Goal: Information Seeking & Learning: Learn about a topic

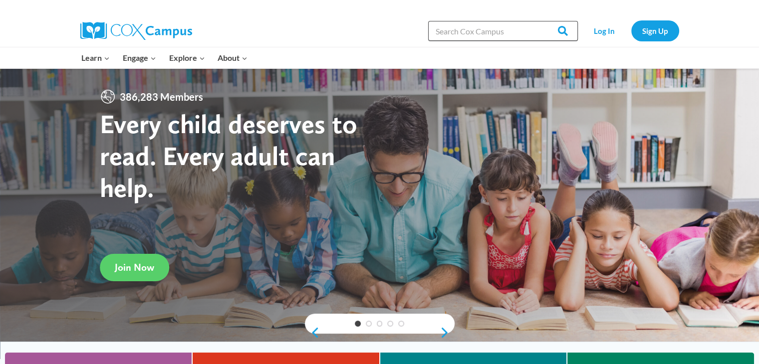
click at [510, 34] on input "Search in [URL][DOMAIN_NAME]" at bounding box center [503, 31] width 150 height 20
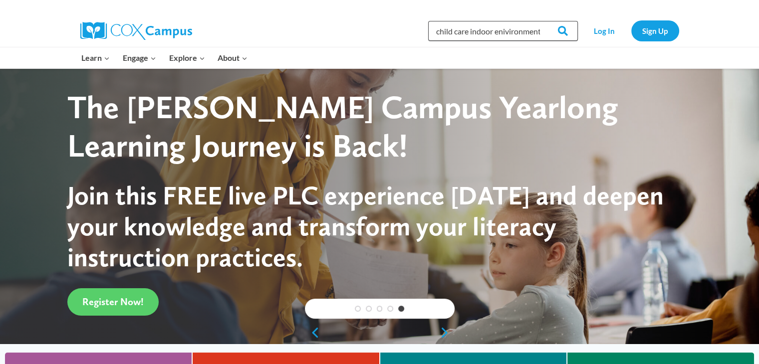
scroll to position [0, 25]
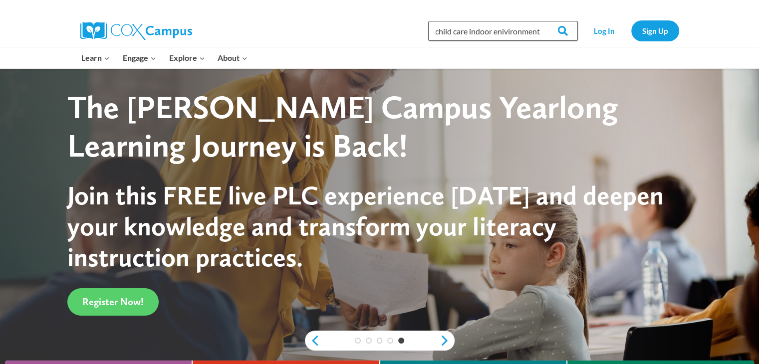
type input "family child care indoor enivironment"
click at [539, 21] on input "Search" at bounding box center [558, 31] width 39 height 20
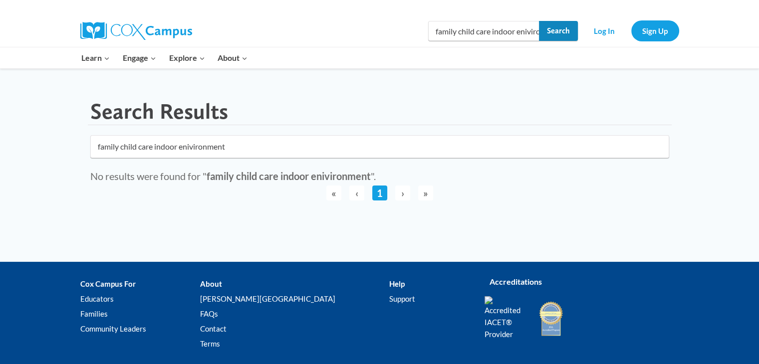
click at [546, 28] on input "Search" at bounding box center [558, 31] width 39 height 20
click at [543, 31] on input "Search" at bounding box center [558, 31] width 39 height 20
click at [529, 31] on input "family child care indoor enivironment" at bounding box center [503, 31] width 150 height 20
click at [529, 31] on input "vironment" at bounding box center [503, 31] width 150 height 20
type input "v"
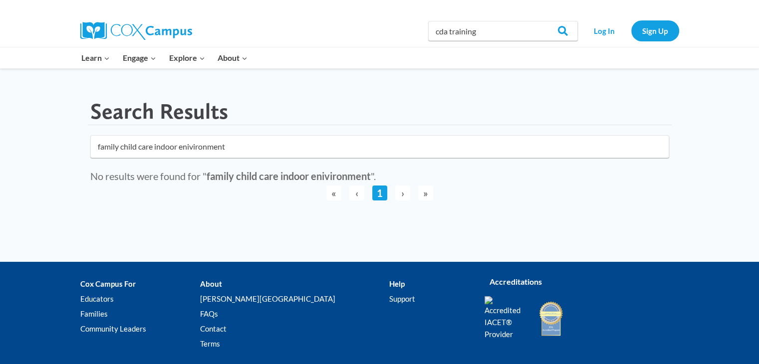
type input "cda training"
click at [539, 21] on input "Search" at bounding box center [558, 31] width 39 height 20
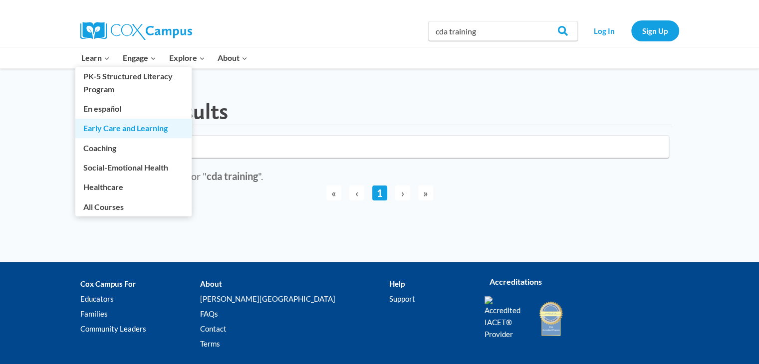
click at [121, 127] on link "Early Care and Learning" at bounding box center [133, 128] width 116 height 19
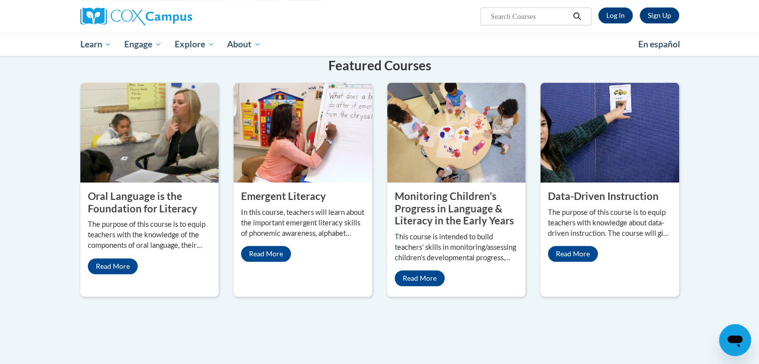
scroll to position [368, 0]
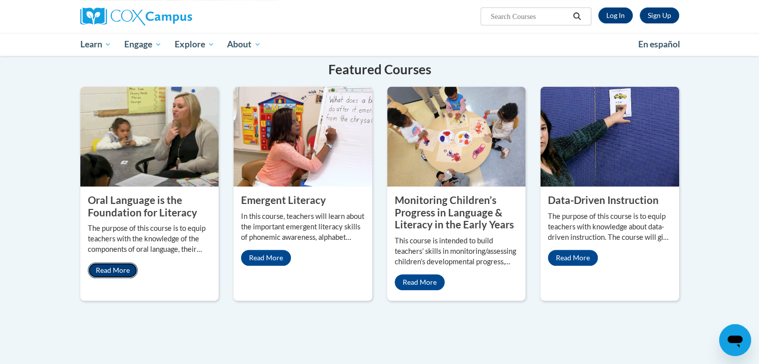
click at [109, 262] on link "Read More" at bounding box center [113, 270] width 50 height 16
click at [115, 262] on link "Read More" at bounding box center [113, 270] width 50 height 16
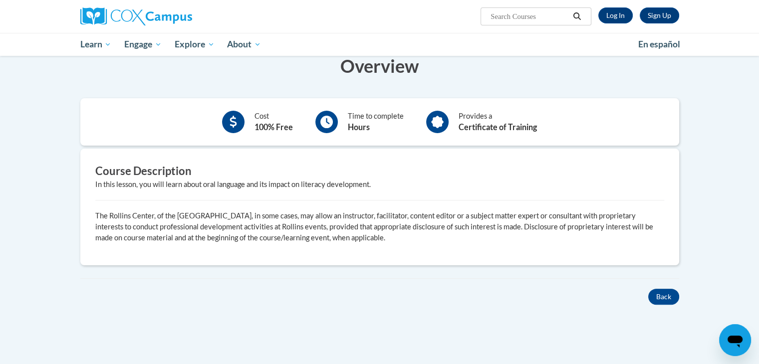
scroll to position [205, 0]
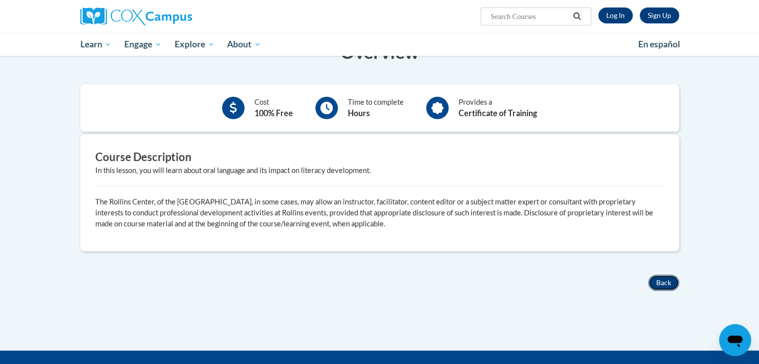
click at [657, 280] on button "Back" at bounding box center [663, 283] width 31 height 16
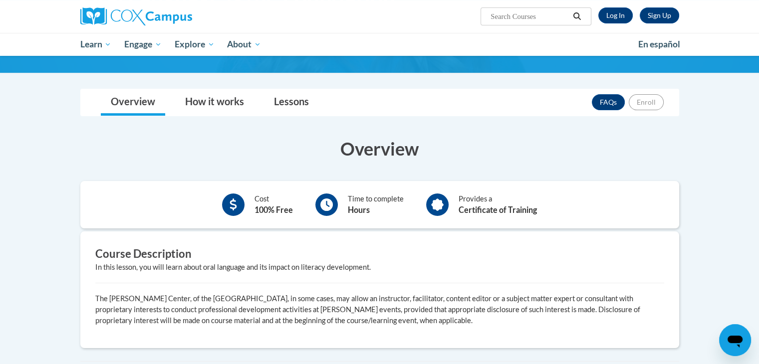
scroll to position [102, 0]
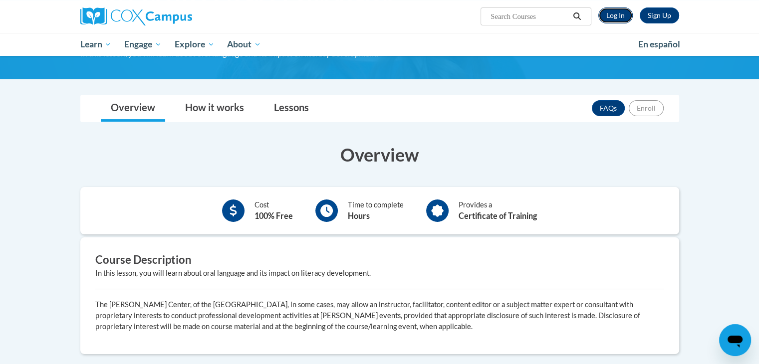
click at [623, 14] on link "Log In" at bounding box center [615, 15] width 34 height 16
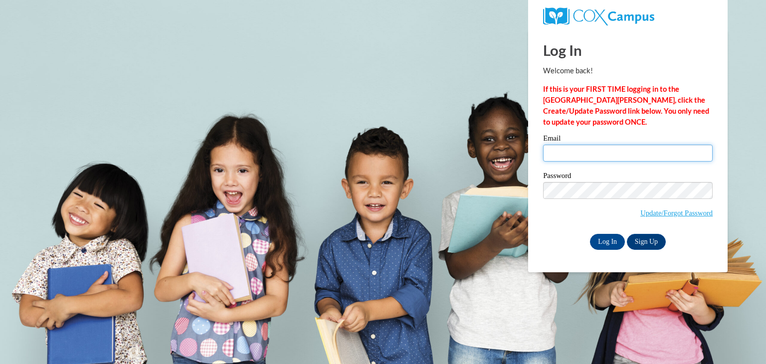
click at [595, 155] on input "Email" at bounding box center [628, 153] width 170 height 17
type input "[EMAIL_ADDRESS][DOMAIN_NAME]"
click at [605, 244] on input "Log In" at bounding box center [607, 242] width 35 height 16
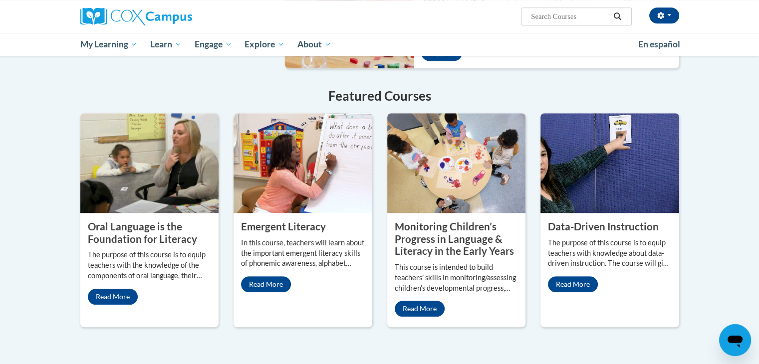
scroll to position [765, 0]
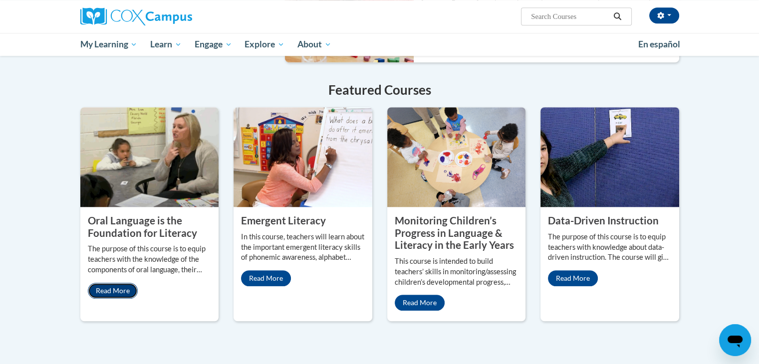
click at [121, 283] on link "Read More" at bounding box center [113, 291] width 50 height 16
click at [424, 295] on link "Read More" at bounding box center [420, 303] width 50 height 16
click at [574, 270] on link "Read More" at bounding box center [573, 278] width 50 height 16
click at [114, 283] on link "Read More" at bounding box center [113, 291] width 50 height 16
click at [430, 295] on link "Read More" at bounding box center [420, 303] width 50 height 16
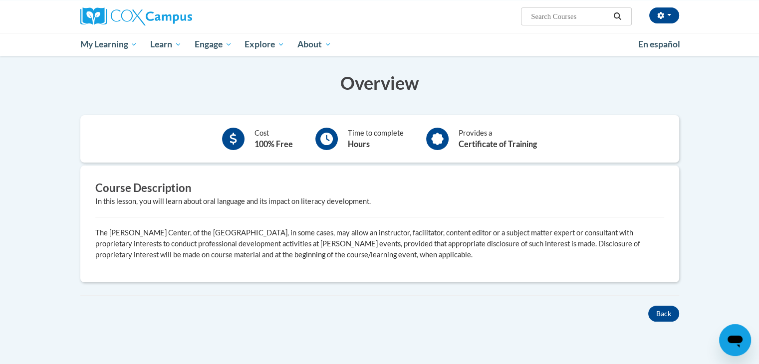
scroll to position [65, 0]
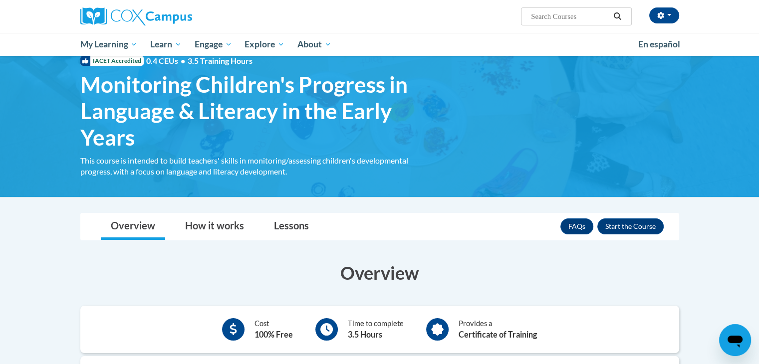
scroll to position [15, 0]
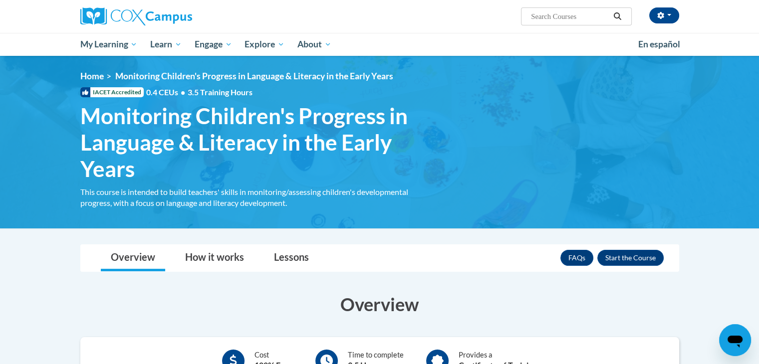
click at [653, 247] on div "FAQs Enroll" at bounding box center [611, 258] width 103 height 26
click at [650, 256] on button "Enroll" at bounding box center [630, 258] width 66 height 16
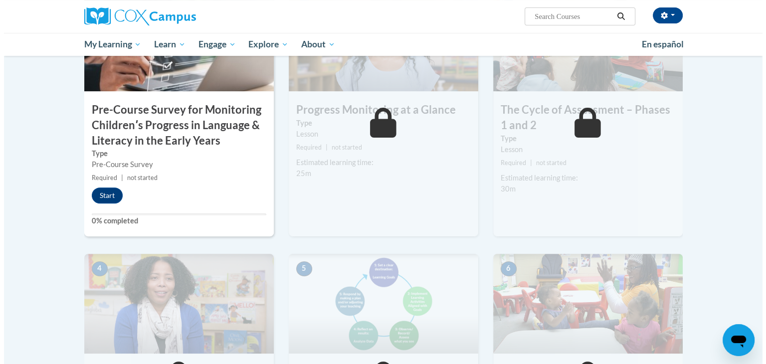
scroll to position [216, 0]
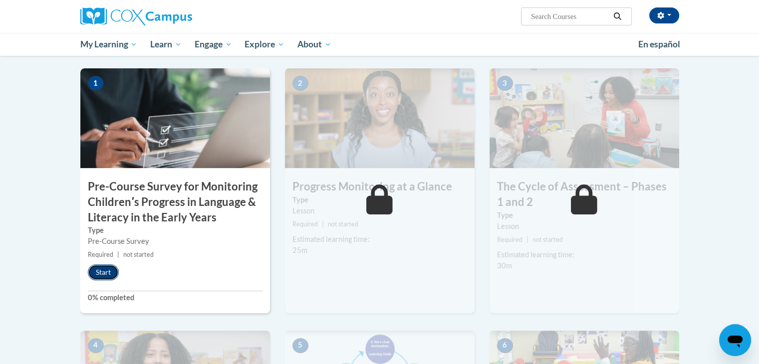
click at [106, 267] on button "Start" at bounding box center [103, 272] width 31 height 16
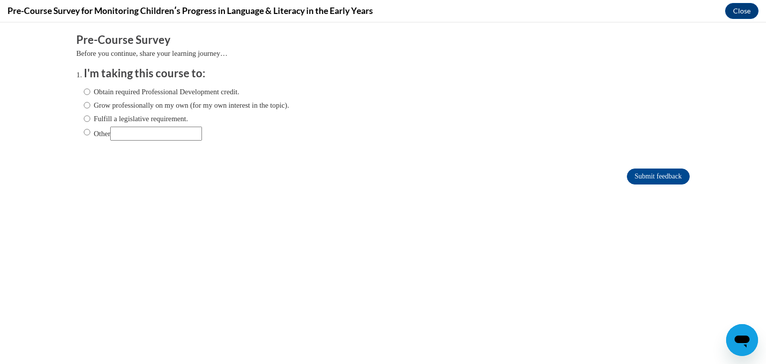
scroll to position [0, 0]
click at [186, 92] on label "Obtain required Professional Development credit." at bounding box center [162, 91] width 156 height 11
click at [90, 92] on input "Obtain required Professional Development credit." at bounding box center [87, 91] width 6 height 11
radio input "true"
click at [635, 175] on input "Submit feedback" at bounding box center [658, 177] width 63 height 16
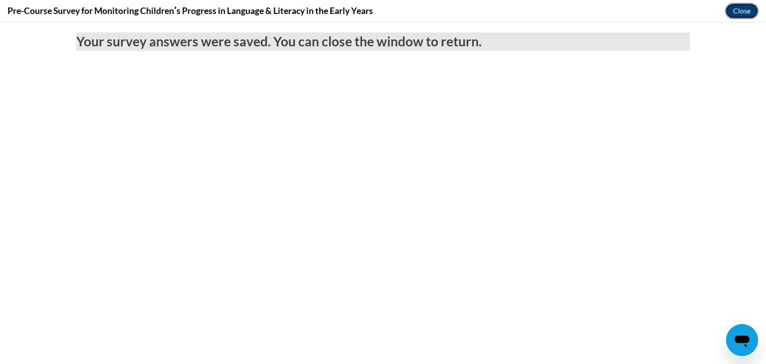
click at [746, 9] on button "Close" at bounding box center [742, 11] width 33 height 16
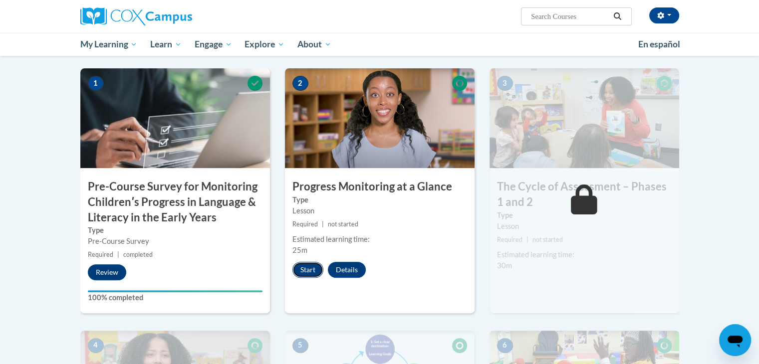
click at [308, 272] on button "Start" at bounding box center [307, 270] width 31 height 16
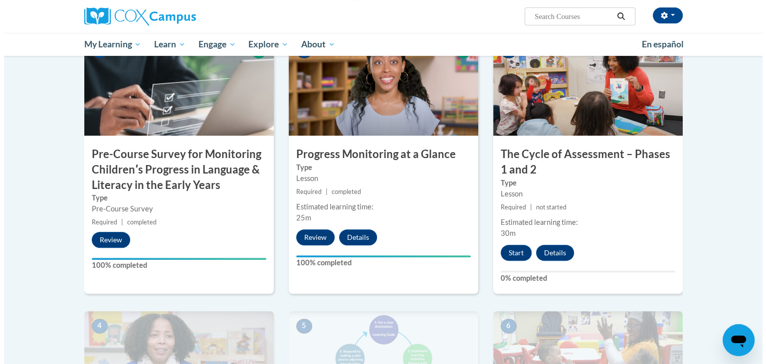
scroll to position [255, 0]
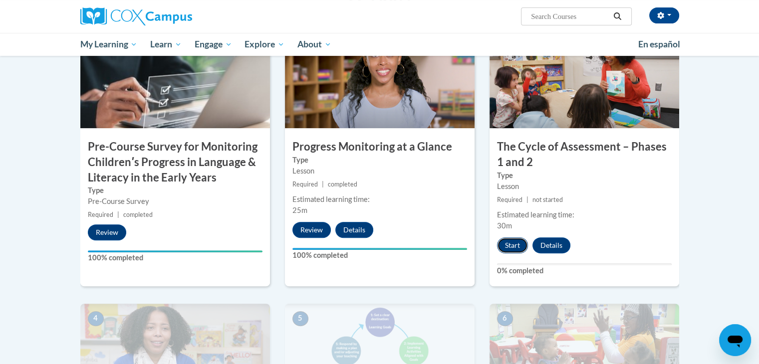
click at [519, 239] on button "Start" at bounding box center [512, 246] width 31 height 16
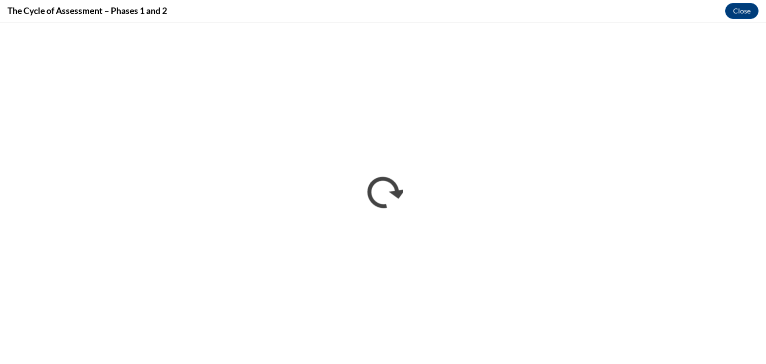
scroll to position [0, 0]
